Goal: Task Accomplishment & Management: Manage account settings

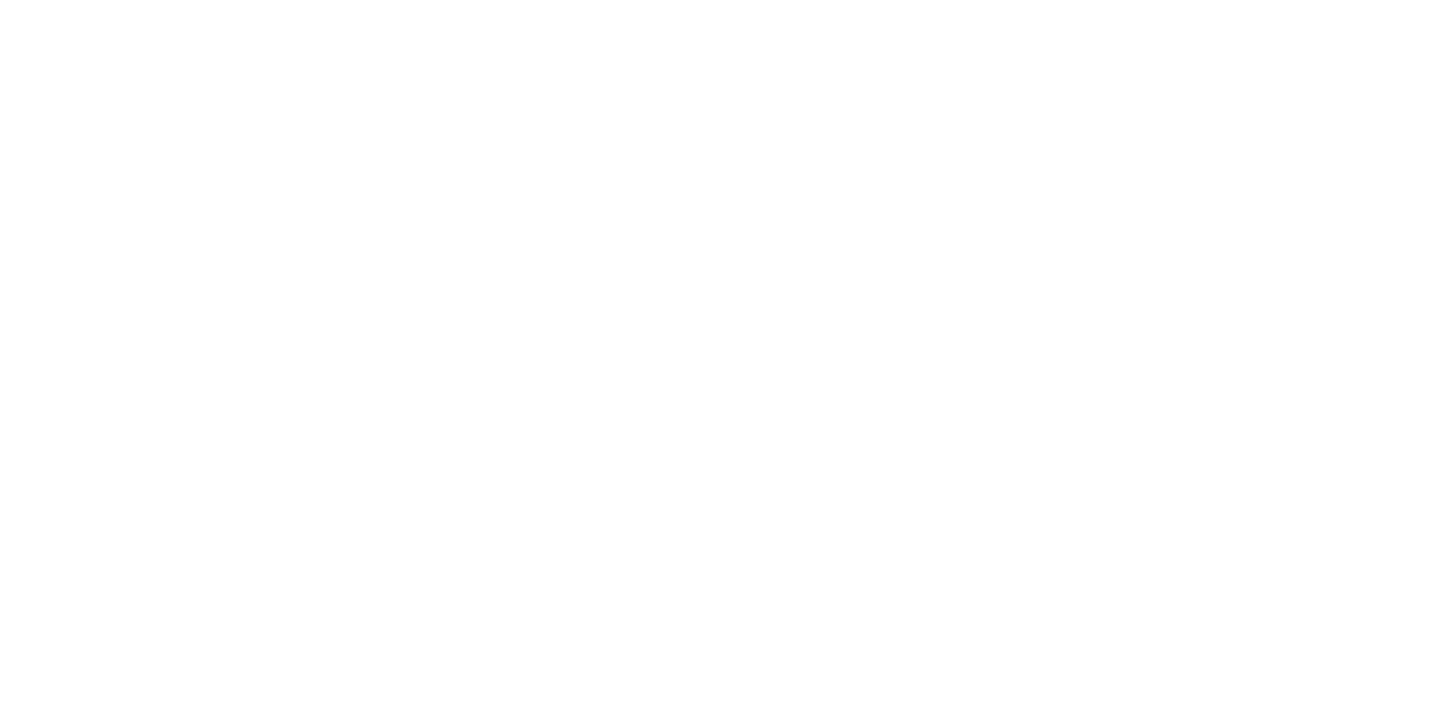
type input "**********"
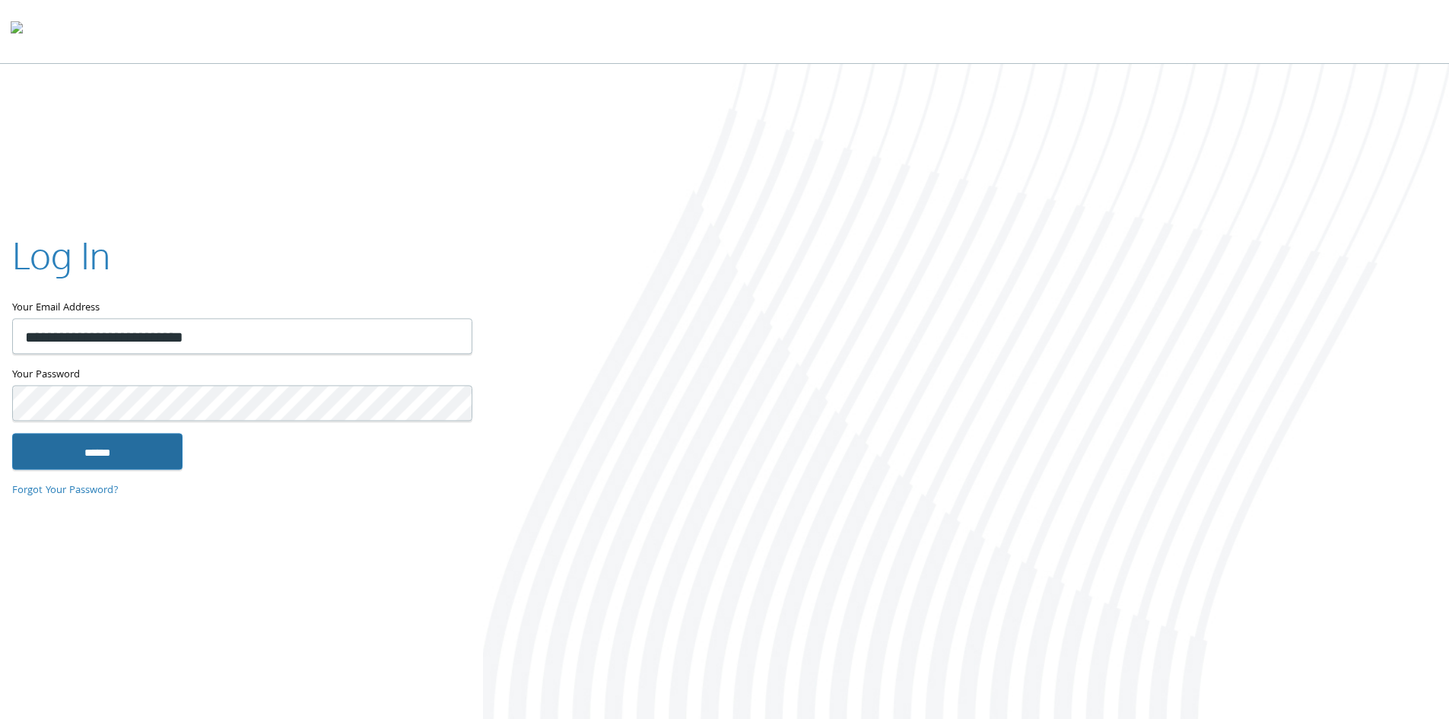
click at [30, 444] on input "******" at bounding box center [97, 451] width 170 height 37
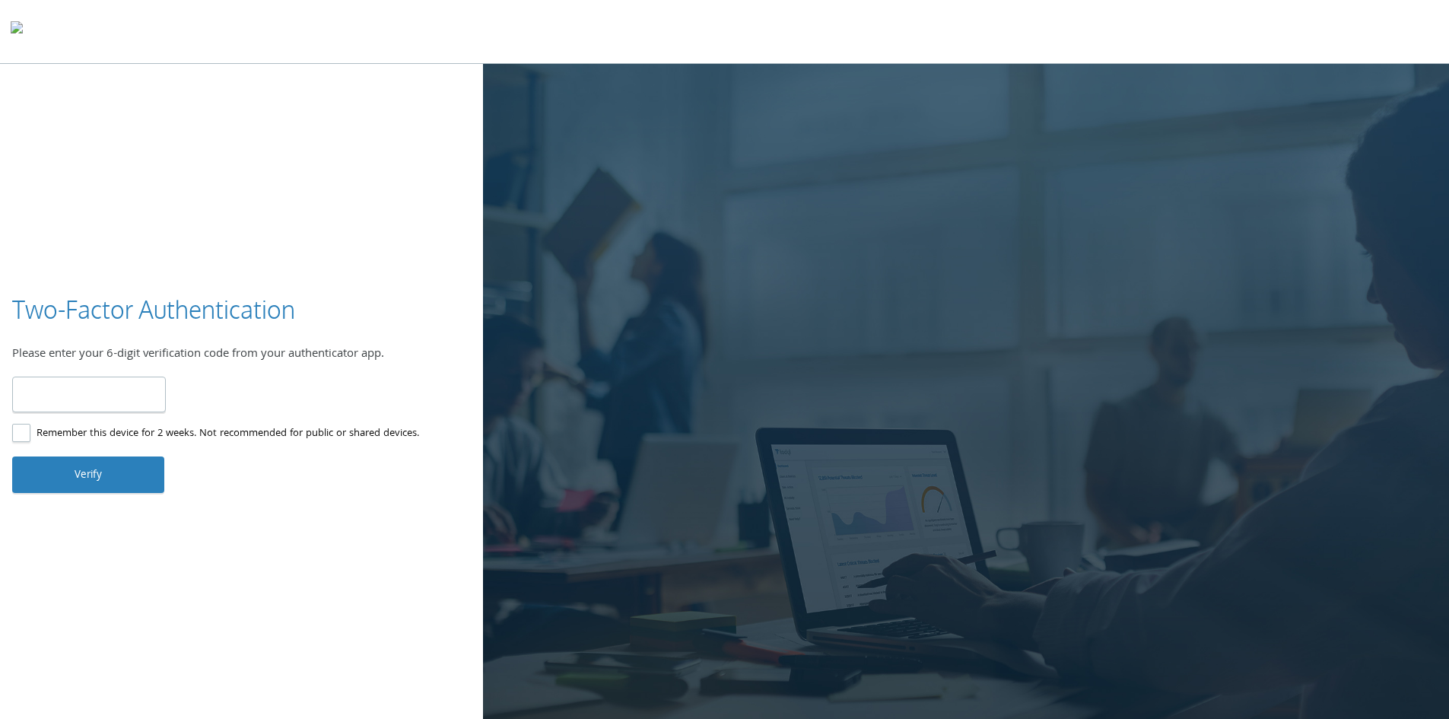
click at [28, 383] on input "number" at bounding box center [89, 395] width 154 height 36
type input "******"
